Goal: Information Seeking & Learning: Learn about a topic

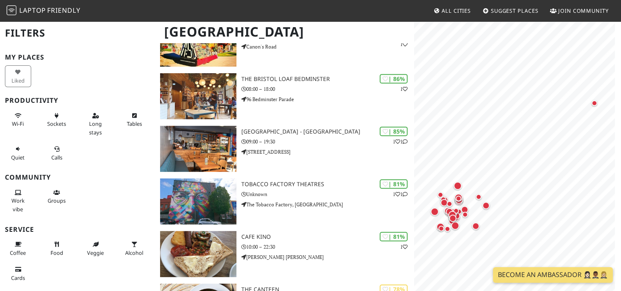
scroll to position [365, 0]
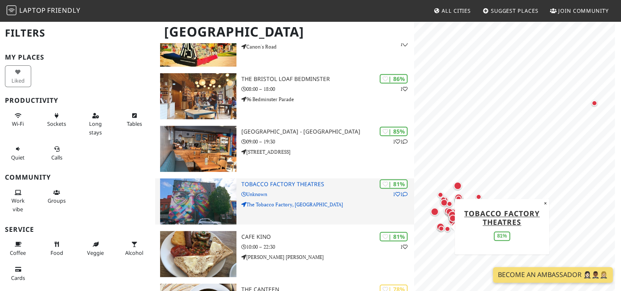
click at [317, 178] on div "| 81% 1 1 Tobacco Factory Theatres Unknown The Tobacco Factory, Raleigh Road" at bounding box center [327, 201] width 172 height 46
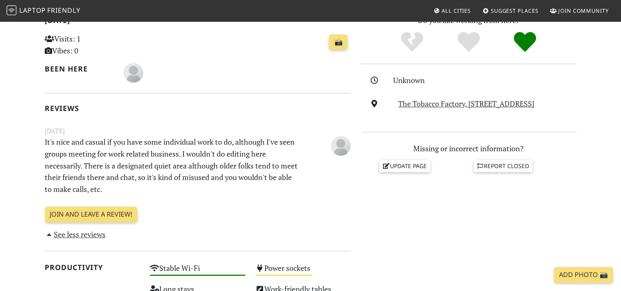
scroll to position [187, 0]
drag, startPoint x: 150, startPoint y: 169, endPoint x: 239, endPoint y: 164, distance: 89.3
click at [239, 164] on p "It's nice and casual if you have some individual work to do, although I've seen…" at bounding box center [172, 165] width 264 height 59
drag, startPoint x: 239, startPoint y: 164, endPoint x: 212, endPoint y: 172, distance: 28.7
click at [212, 172] on p "It's nice and casual if you have some individual work to do, although I've seen…" at bounding box center [172, 165] width 264 height 59
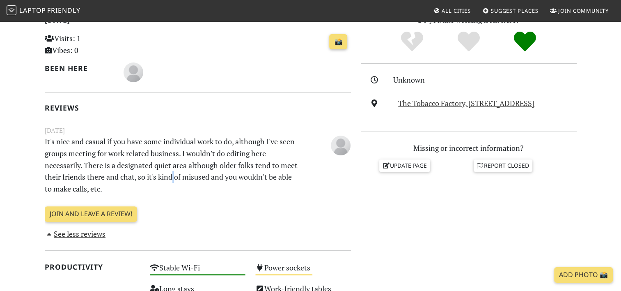
drag, startPoint x: 191, startPoint y: 172, endPoint x: 195, endPoint y: 175, distance: 4.4
click at [195, 175] on p "It's nice and casual if you have some individual work to do, although I've seen…" at bounding box center [172, 165] width 264 height 59
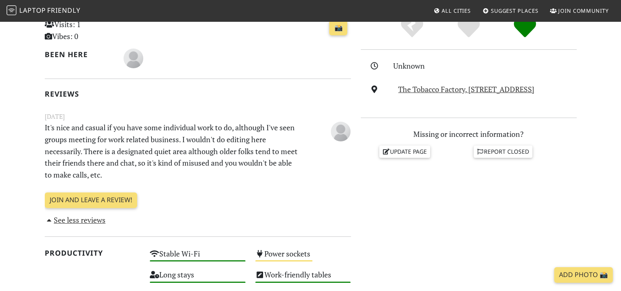
click at [195, 175] on p "It's nice and casual if you have some individual work to do, although I've seen…" at bounding box center [172, 151] width 264 height 59
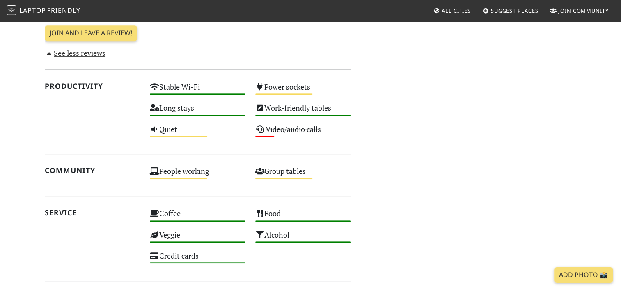
scroll to position [464, 0]
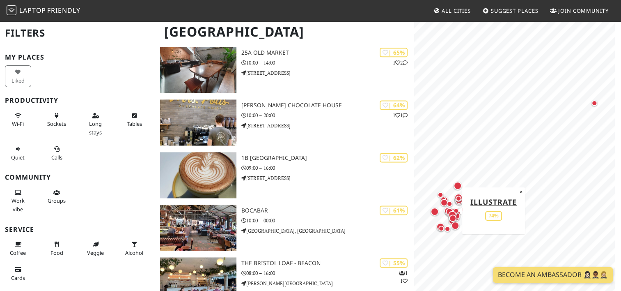
scroll to position [1076, 0]
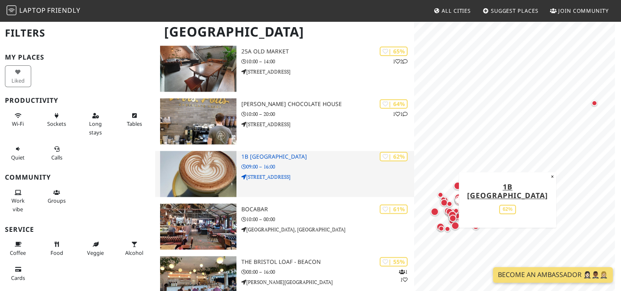
click at [307, 173] on p "[STREET_ADDRESS]" at bounding box center [327, 177] width 172 height 8
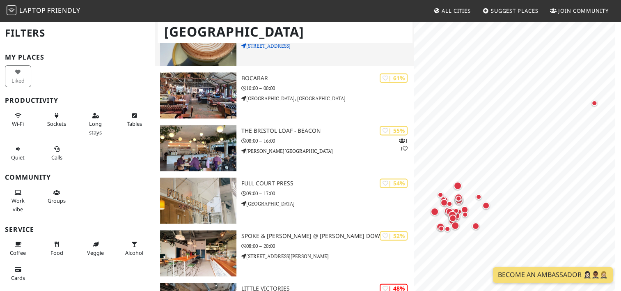
scroll to position [1209, 0]
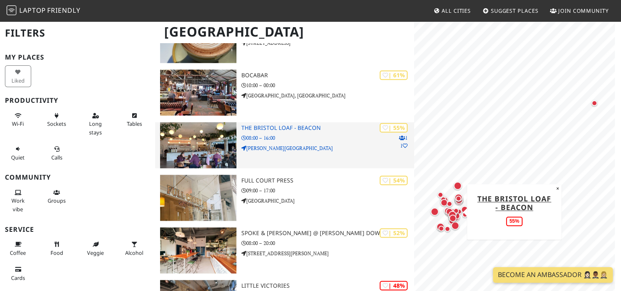
click at [308, 151] on div "| 55% 1 1 The Bristol Loaf - Beacon 08:00 – 16:00 [PERSON_NAME][GEOGRAPHIC_DATA]" at bounding box center [327, 145] width 172 height 46
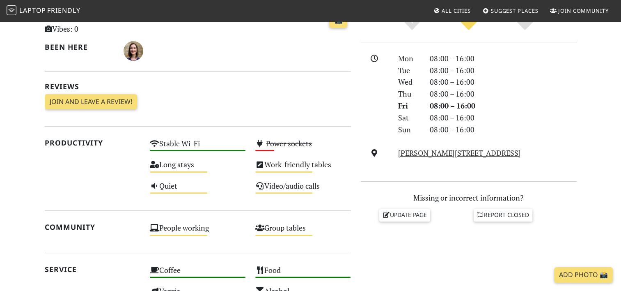
scroll to position [207, 0]
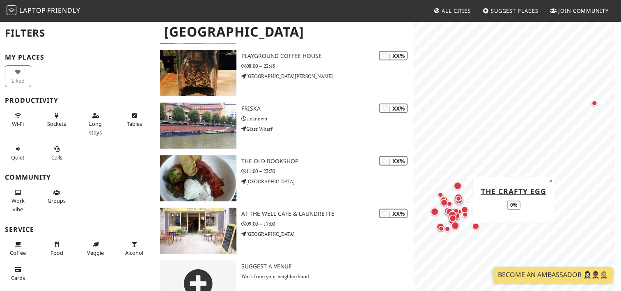
scroll to position [2027, 0]
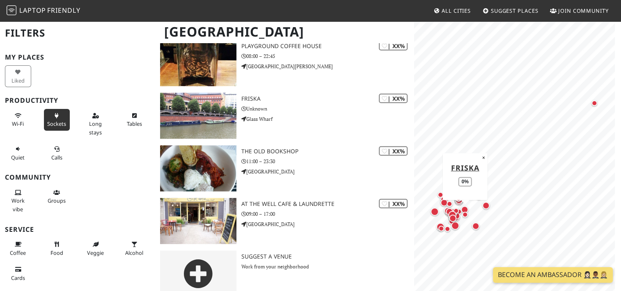
click at [54, 125] on span "Sockets" at bounding box center [56, 123] width 19 height 7
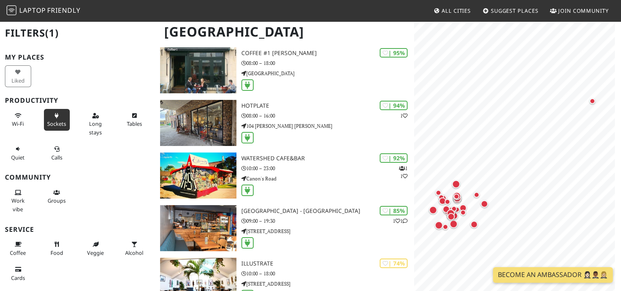
scroll to position [105, 0]
